Goal: Information Seeking & Learning: Learn about a topic

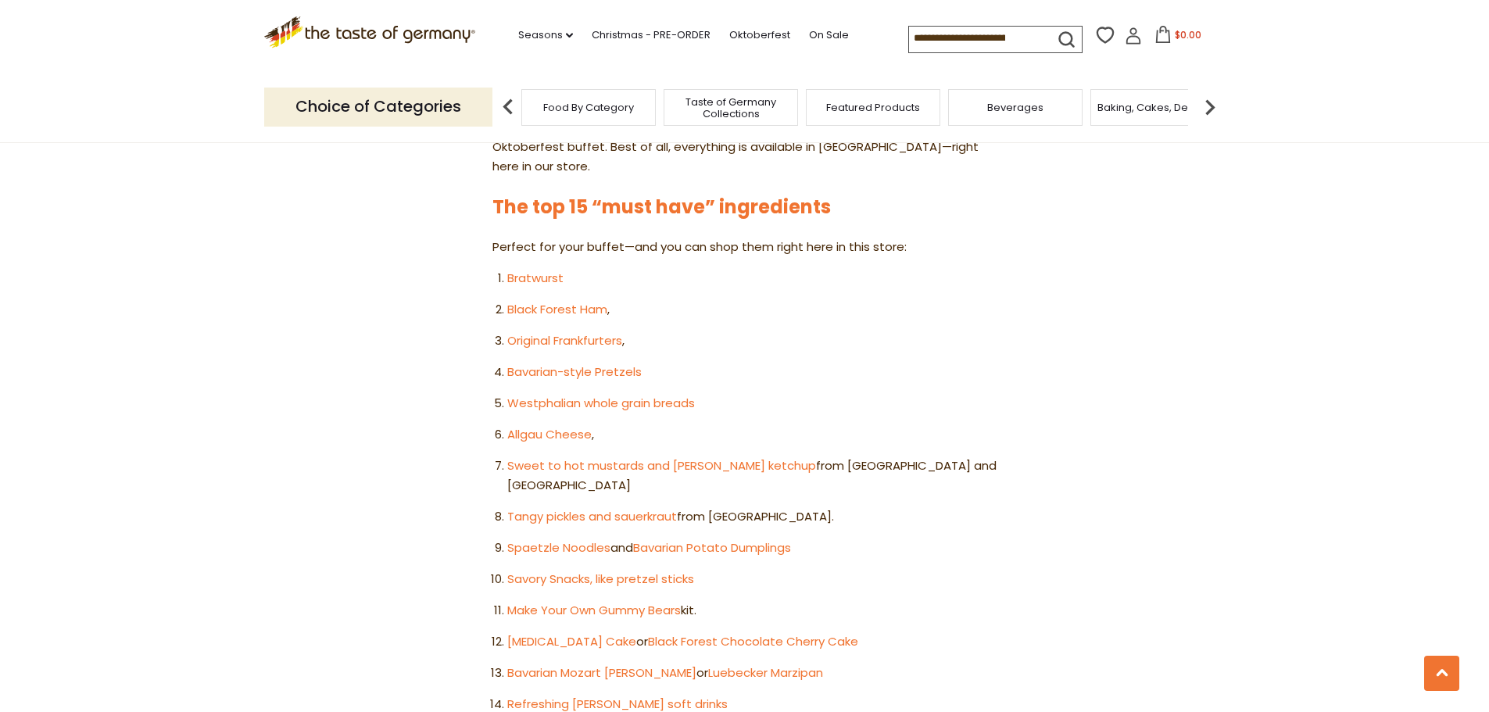
scroll to position [860, 0]
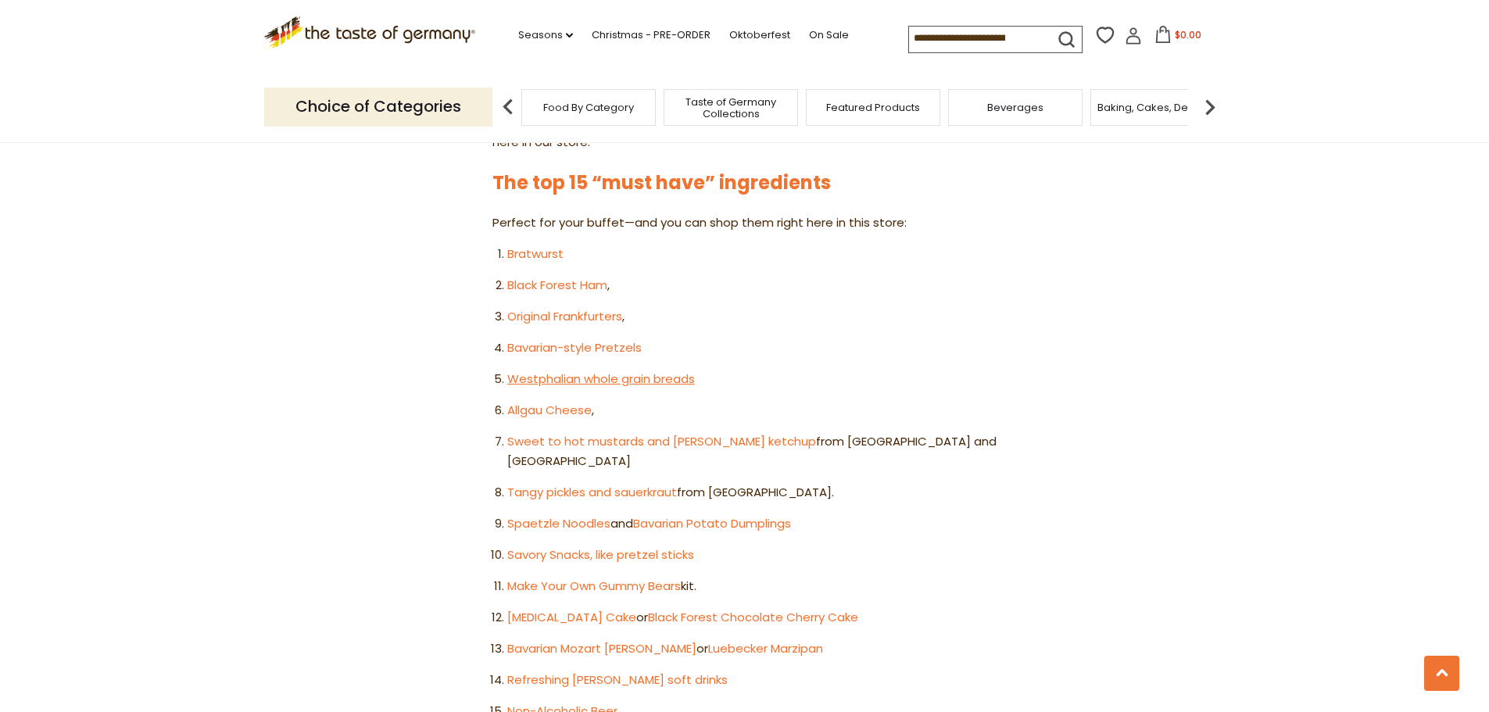
click at [541, 370] on link "Westphalian whole grain breads" at bounding box center [601, 378] width 188 height 16
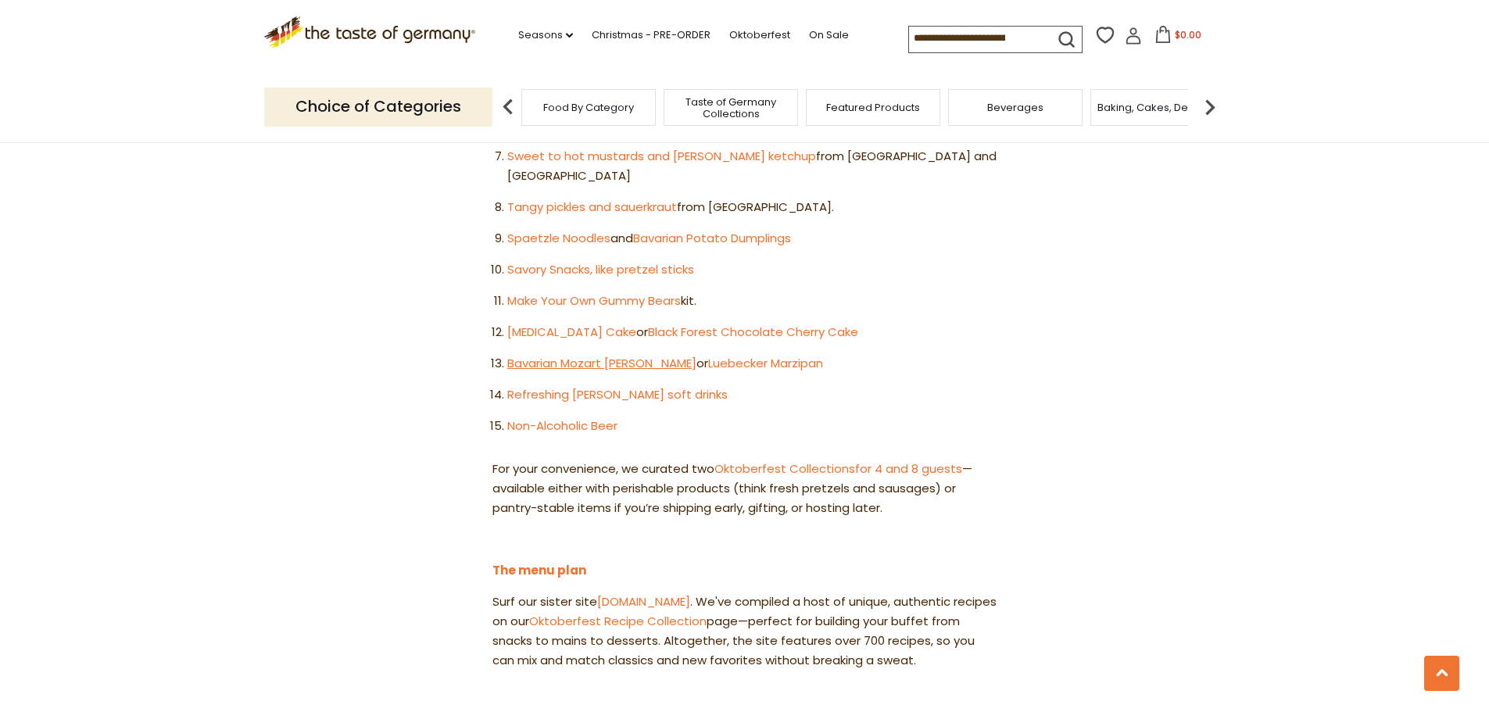
scroll to position [1172, 0]
